Goal: Task Accomplishment & Management: Use online tool/utility

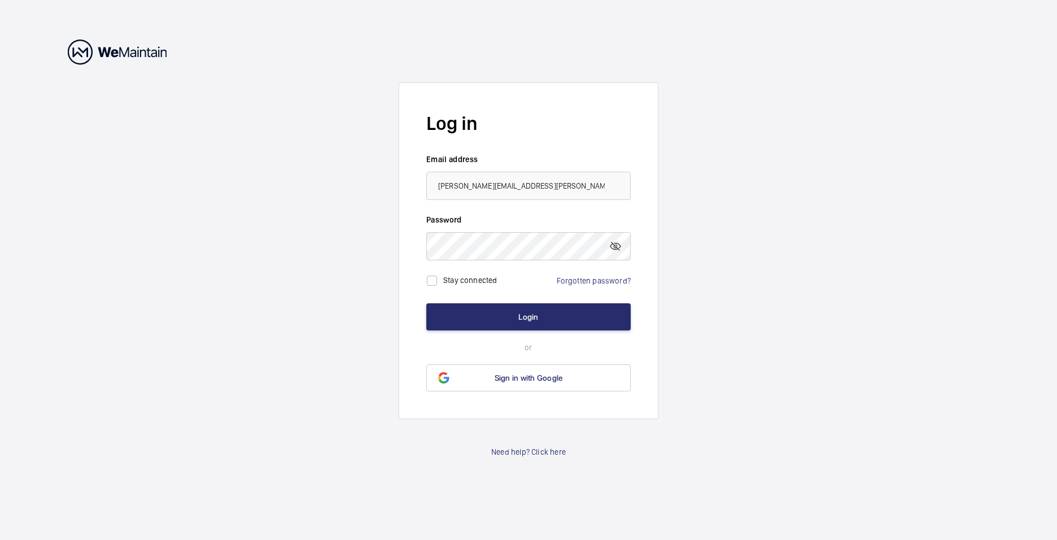
click at [541, 319] on button "Login" at bounding box center [528, 316] width 204 height 27
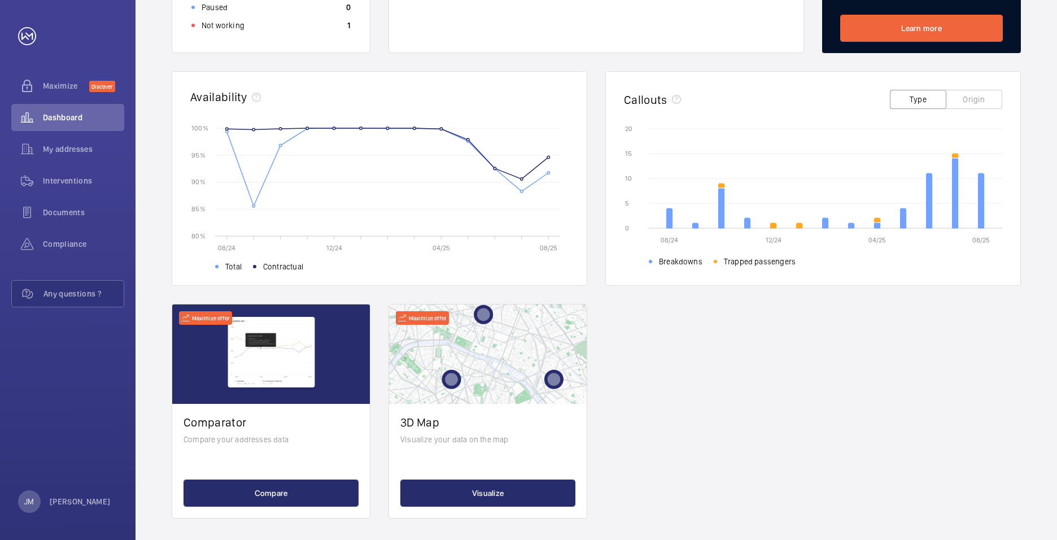
scroll to position [287, 0]
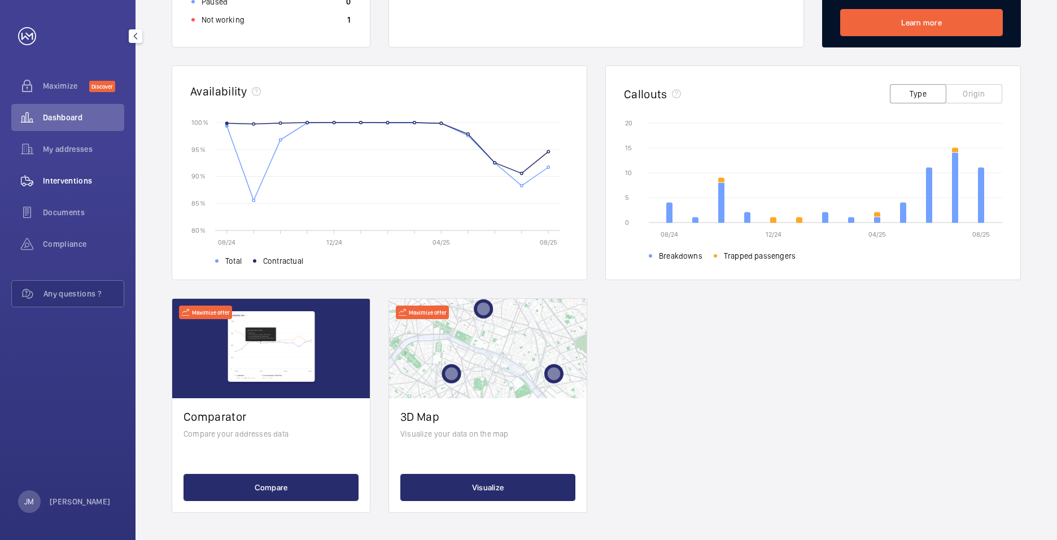
click at [92, 182] on span "Interventions" at bounding box center [83, 180] width 81 height 11
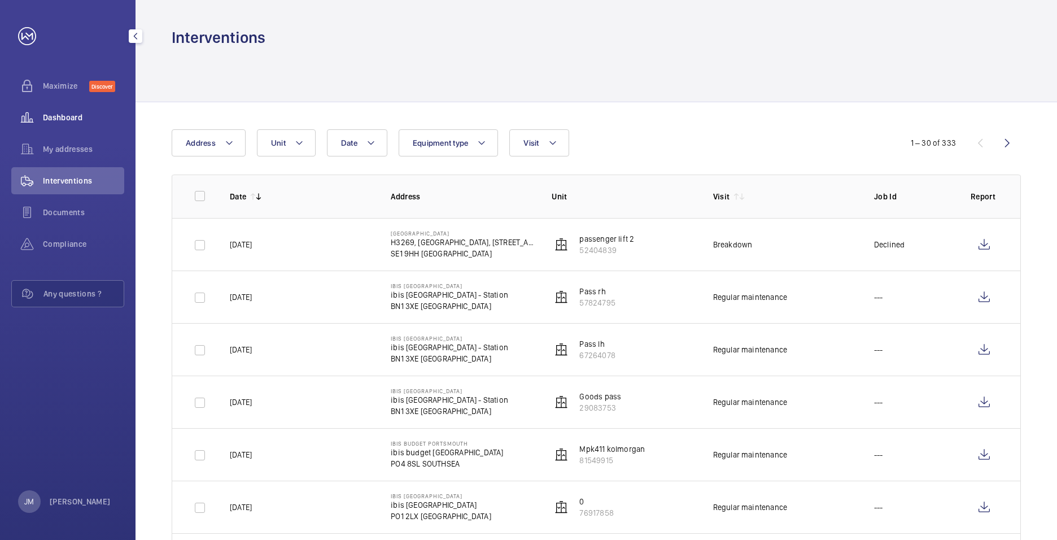
click at [82, 122] on span "Dashboard" at bounding box center [83, 117] width 81 height 11
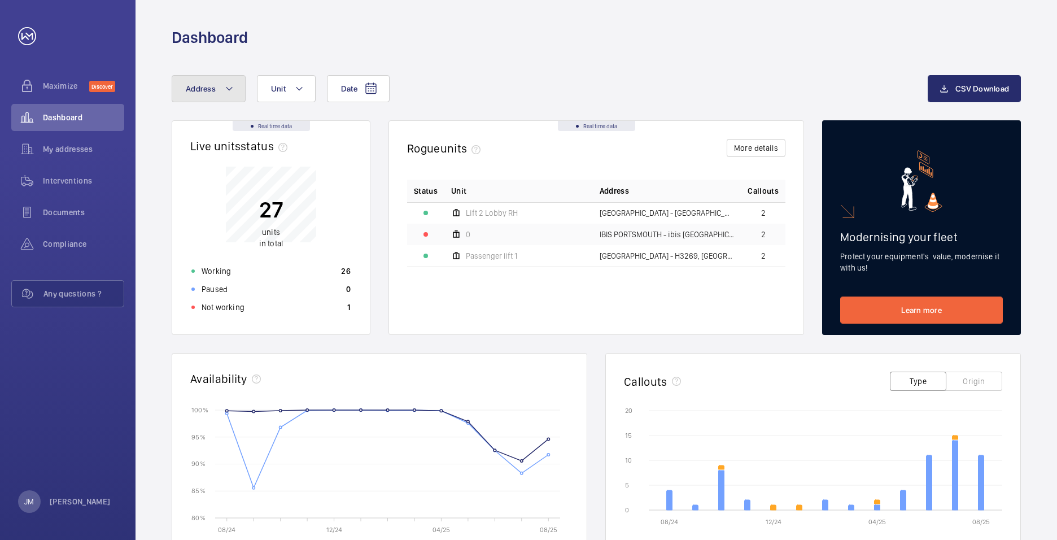
click at [233, 88] on mat-icon at bounding box center [229, 89] width 9 height 14
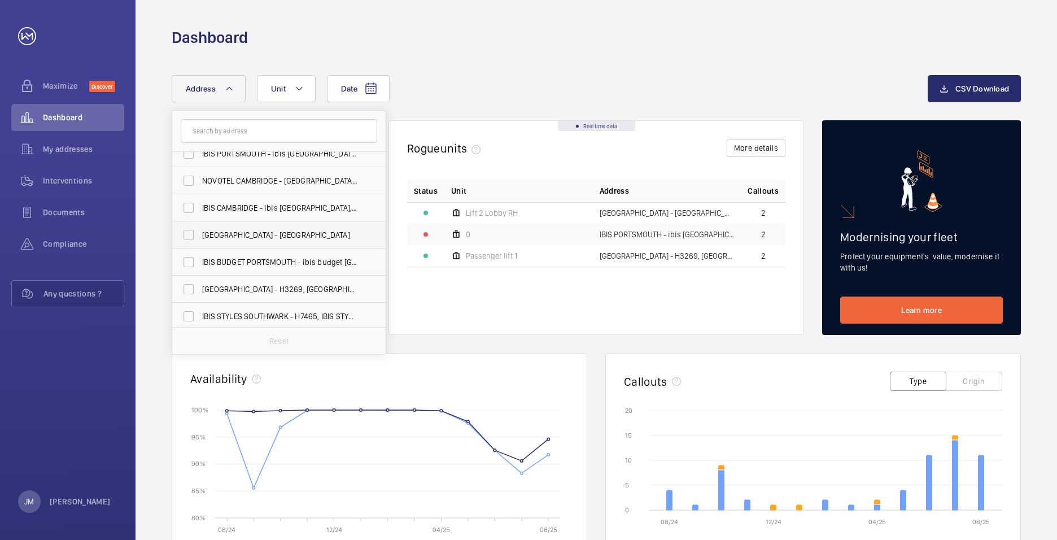
scroll to position [69, 0]
click at [304, 283] on span "[GEOGRAPHIC_DATA] - H3269, [GEOGRAPHIC_DATA], [STREET_ADDRESS]" at bounding box center [279, 285] width 155 height 11
click at [200, 283] on input "[GEOGRAPHIC_DATA] - H3269, [GEOGRAPHIC_DATA], [STREET_ADDRESS]" at bounding box center [188, 286] width 23 height 23
checkbox input "true"
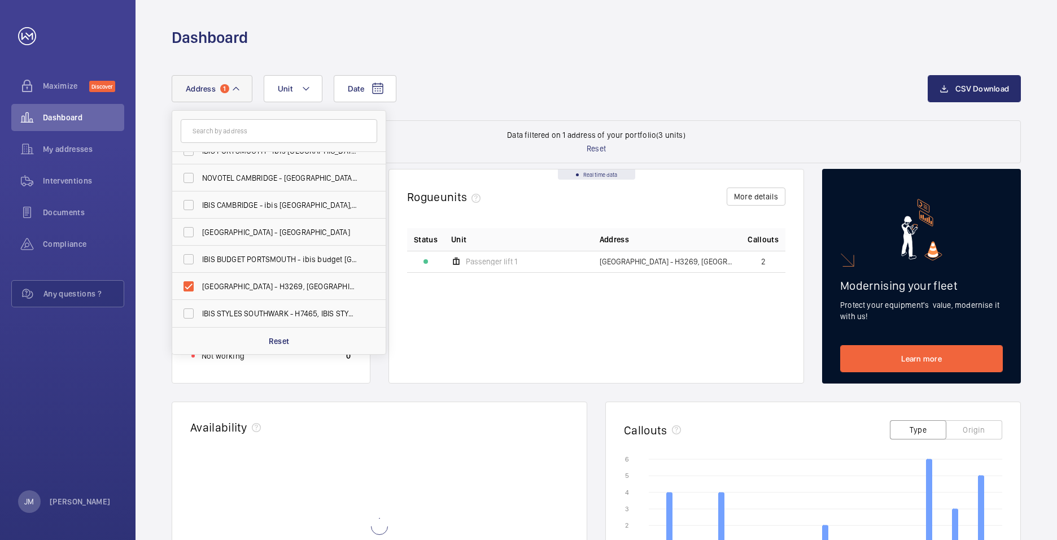
click at [480, 85] on div "Date Address 1 [GEOGRAPHIC_DATA] - ibis [GEOGRAPHIC_DATA] - [GEOGRAPHIC_DATA] […" at bounding box center [550, 88] width 756 height 27
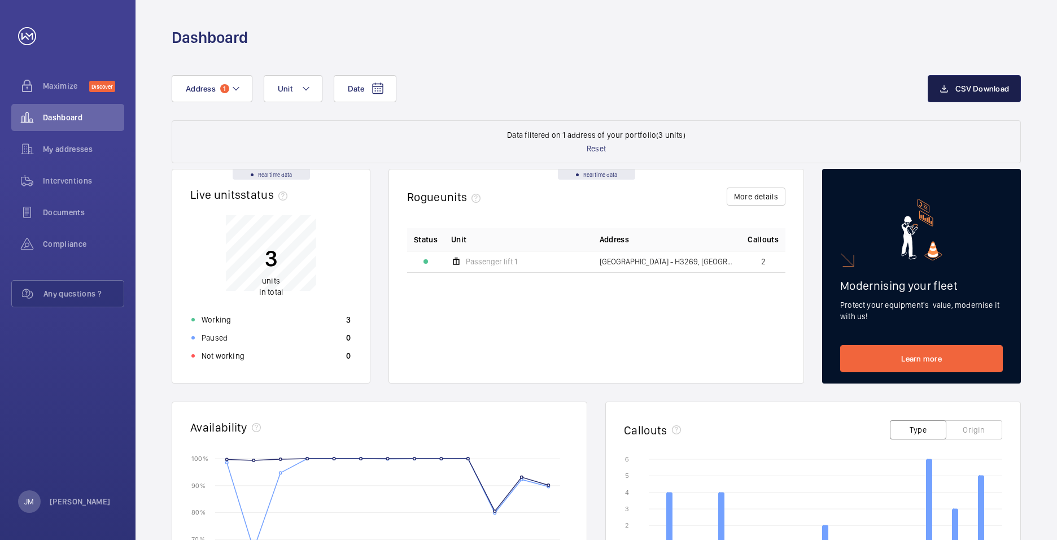
click at [952, 90] on button "CSV Download" at bounding box center [973, 88] width 93 height 27
click at [698, 55] on div "Date Address 1 Unit CSV Download Data filtered on 1 address of your portfolio (…" at bounding box center [595, 461] width 921 height 827
click at [80, 176] on span "Interventions" at bounding box center [83, 180] width 81 height 11
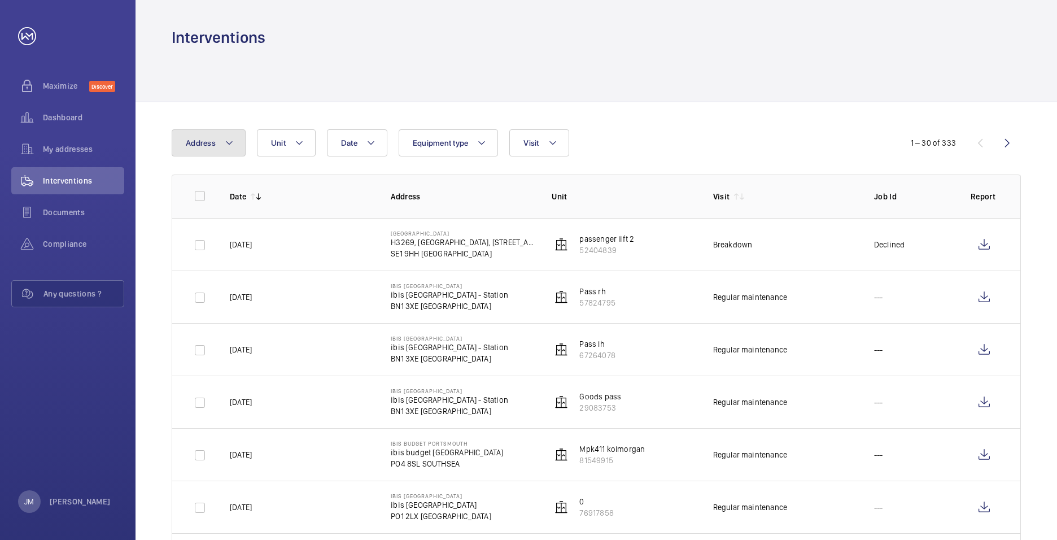
click at [230, 142] on mat-icon at bounding box center [229, 143] width 9 height 14
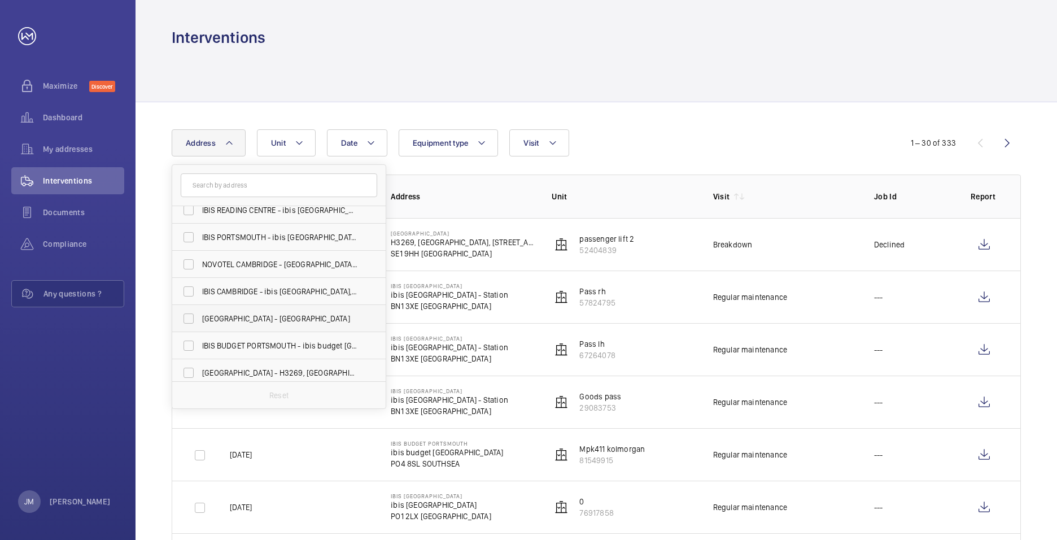
scroll to position [56, 0]
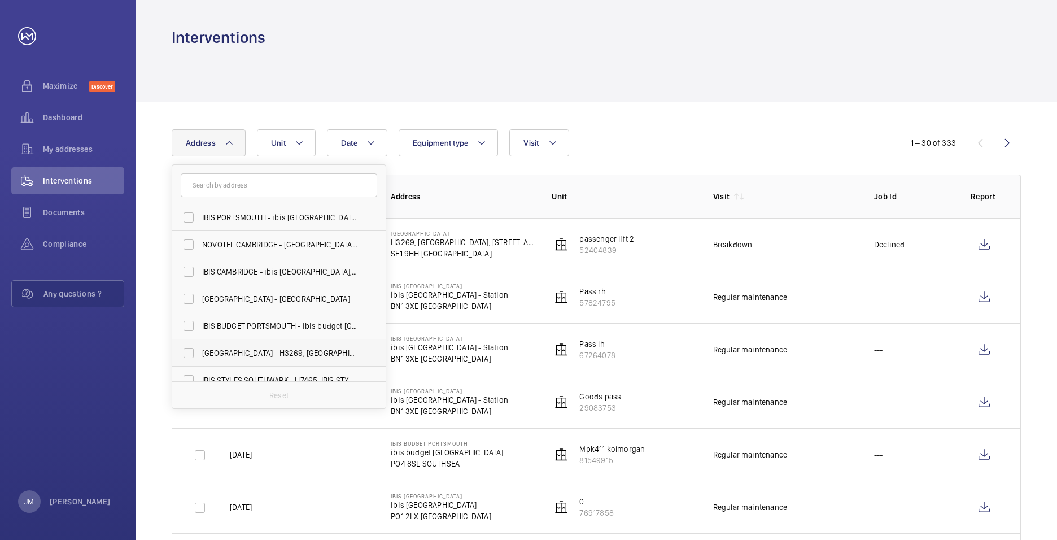
click at [292, 345] on label "[GEOGRAPHIC_DATA] - H3269, [GEOGRAPHIC_DATA], [STREET_ADDRESS]" at bounding box center [270, 352] width 196 height 27
click at [200, 345] on input "[GEOGRAPHIC_DATA] - H3269, [GEOGRAPHIC_DATA], [STREET_ADDRESS]" at bounding box center [188, 352] width 23 height 23
checkbox input "true"
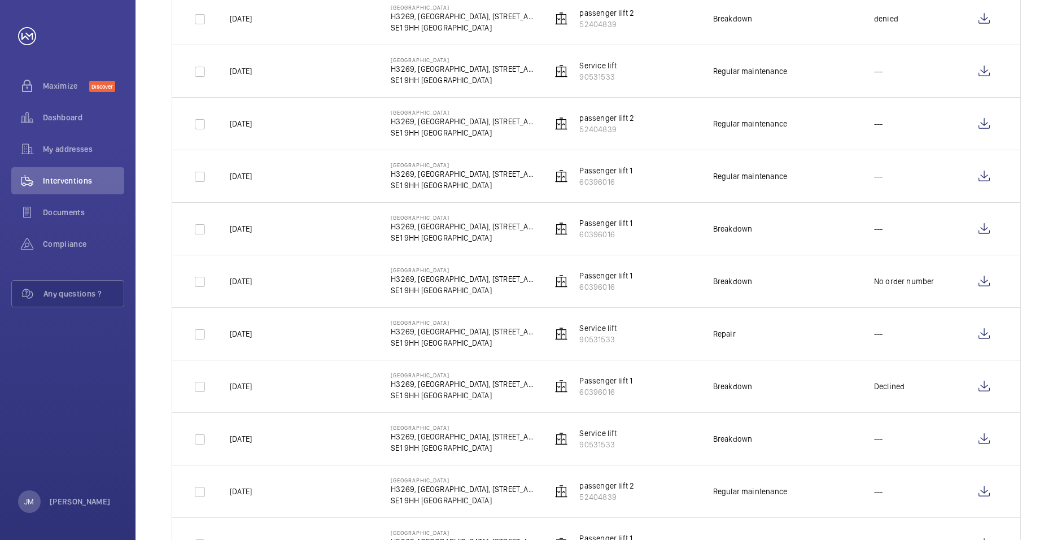
scroll to position [452, 0]
